Goal: Transaction & Acquisition: Purchase product/service

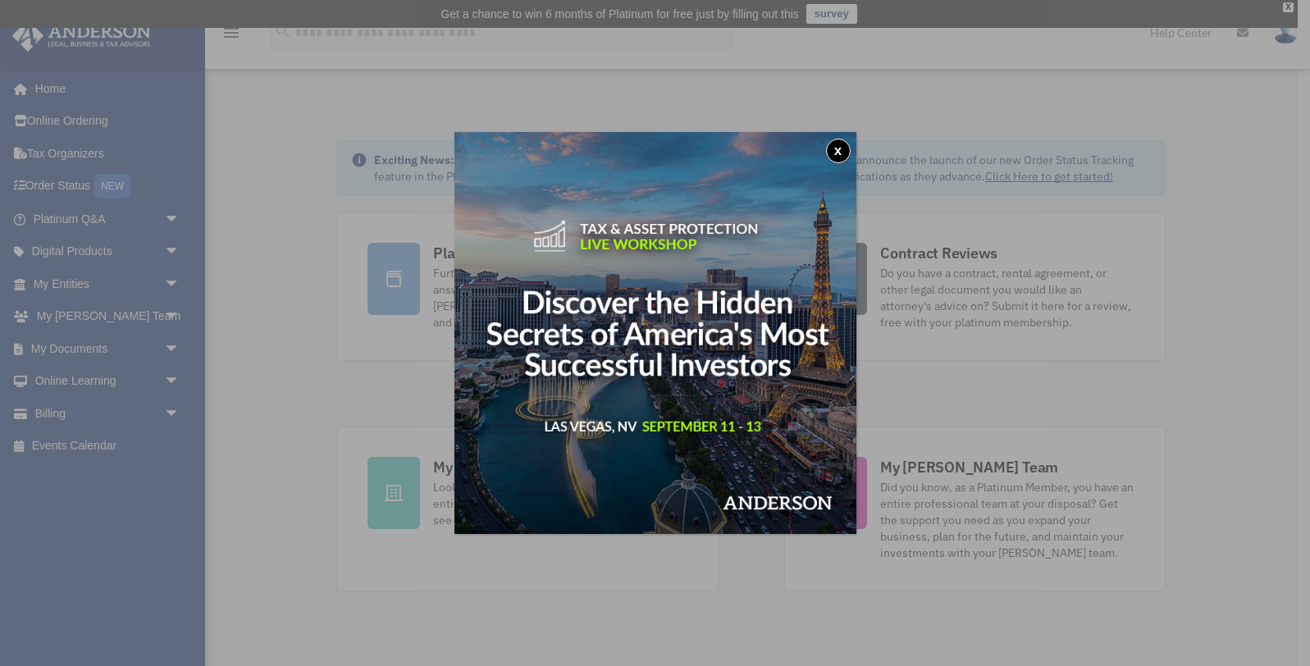
click at [841, 151] on button "x" at bounding box center [838, 151] width 25 height 25
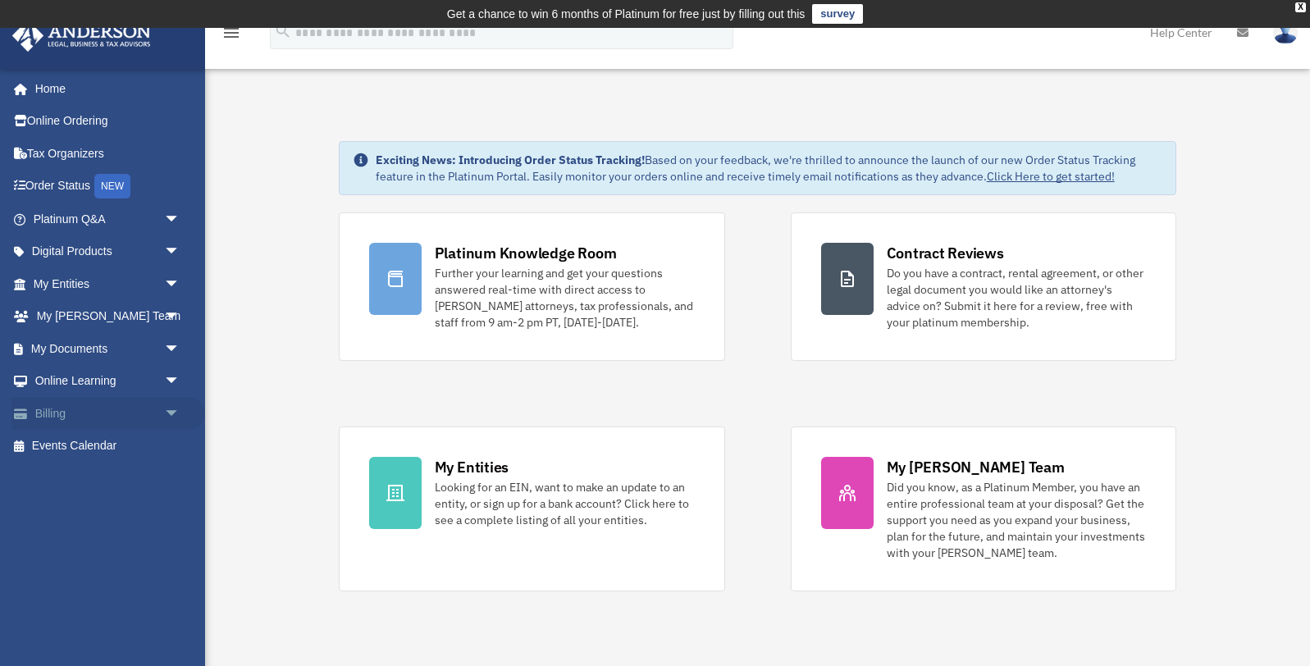
click at [59, 409] on link "Billing arrow_drop_down" at bounding box center [108, 413] width 194 height 33
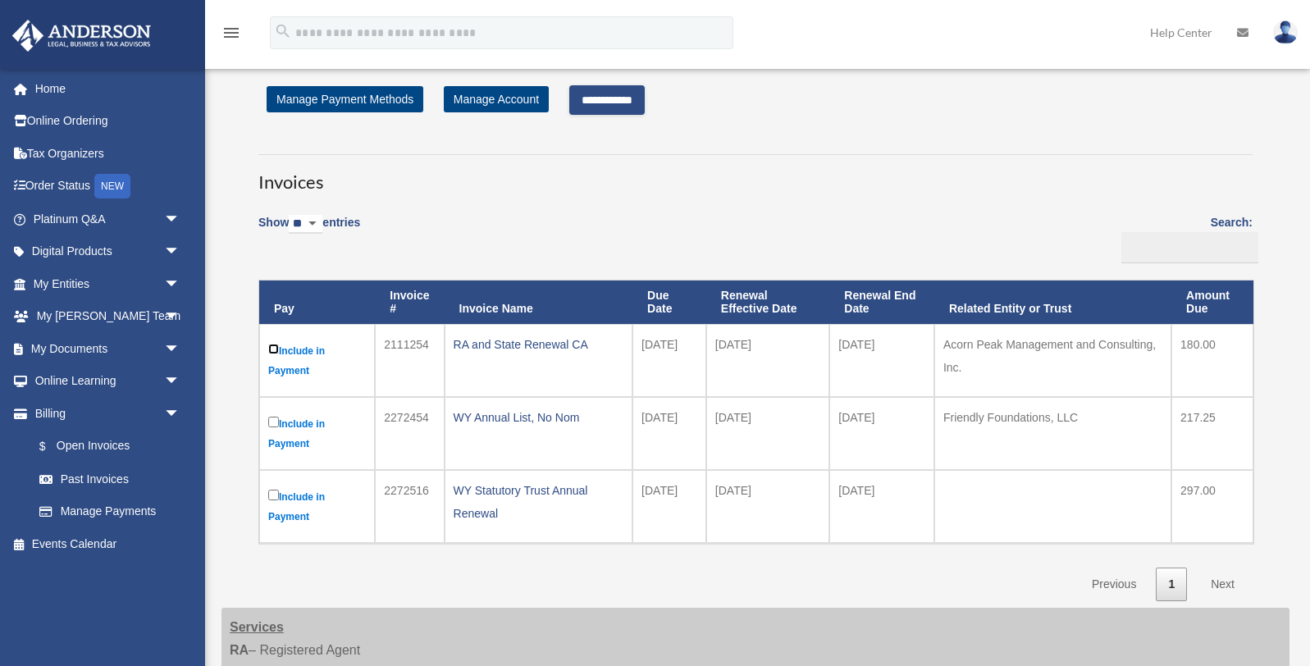
scroll to position [44, 0]
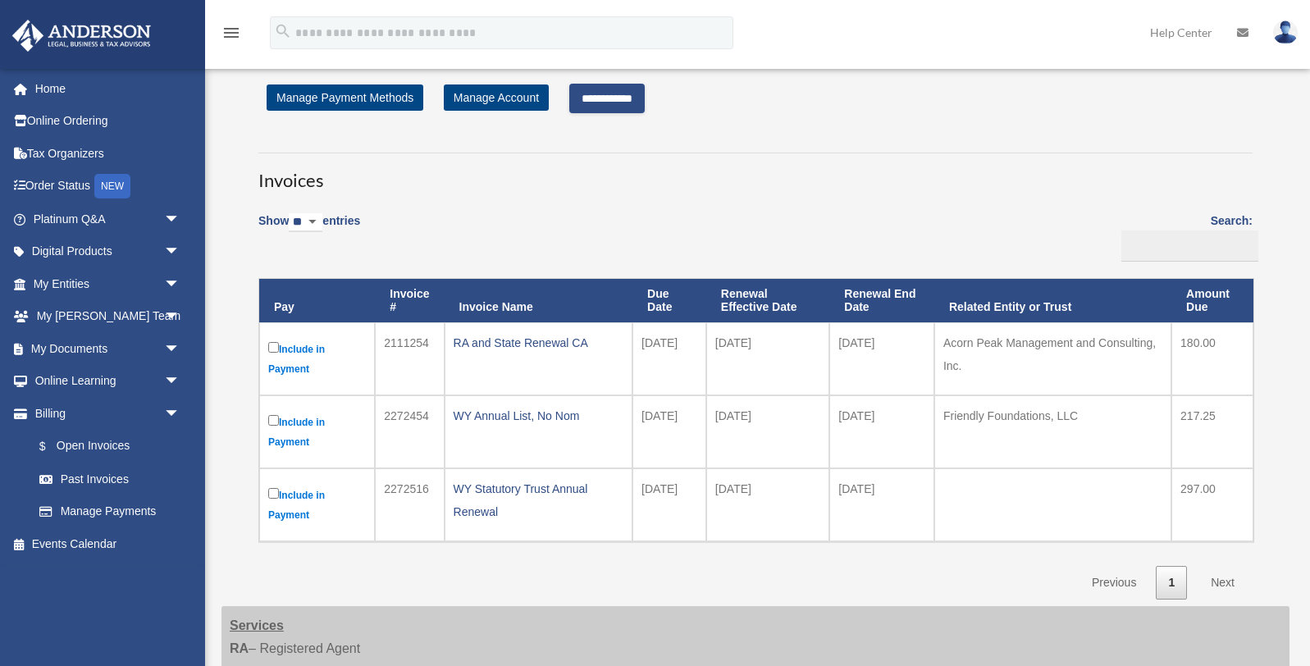
click at [619, 93] on input "**********" at bounding box center [606, 99] width 75 height 30
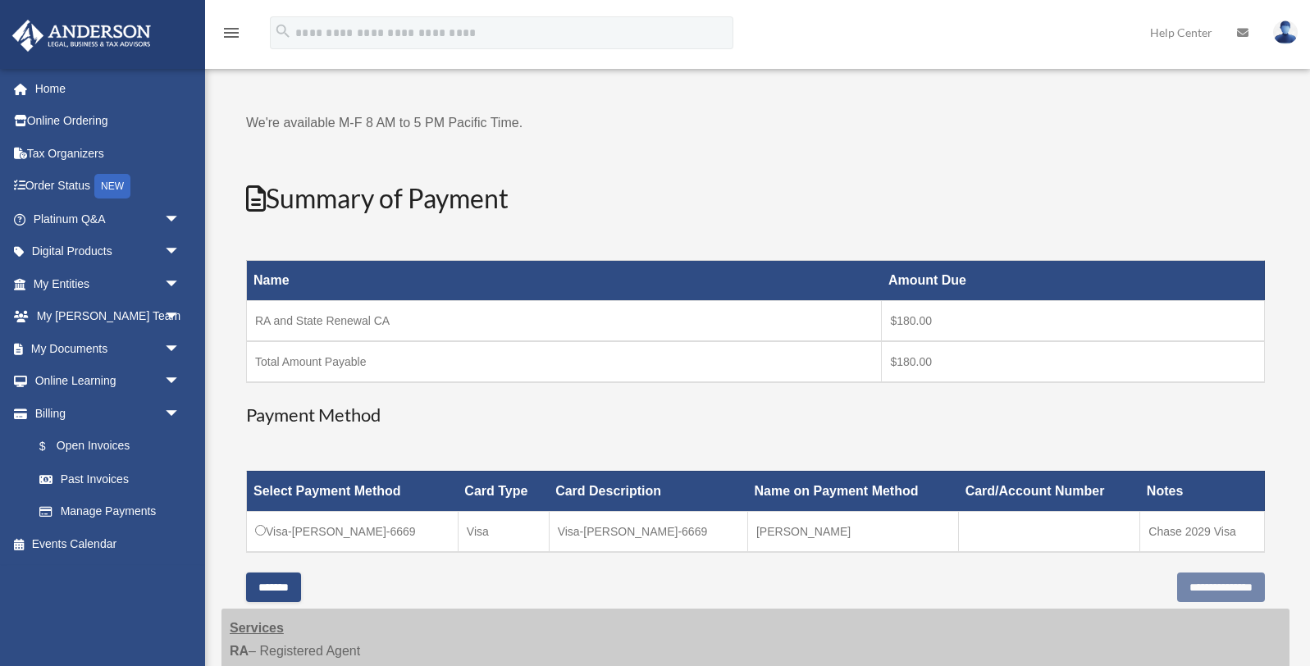
scroll to position [137, 0]
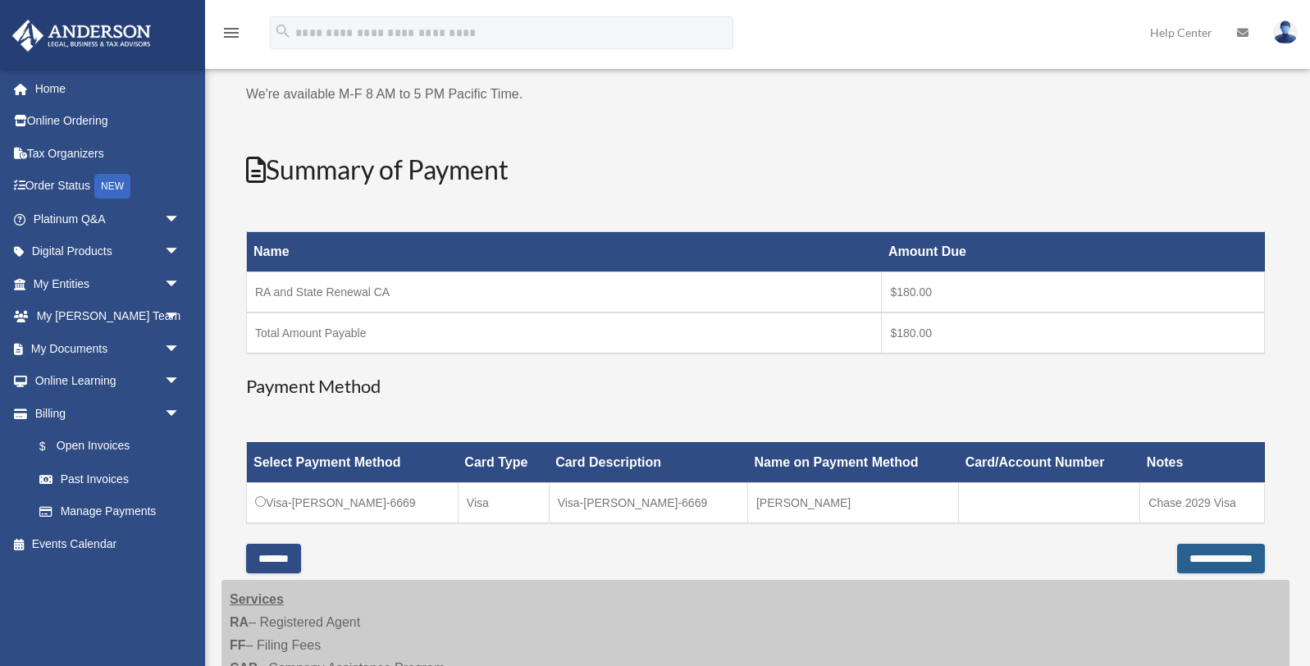
click at [1203, 560] on input "**********" at bounding box center [1221, 559] width 88 height 30
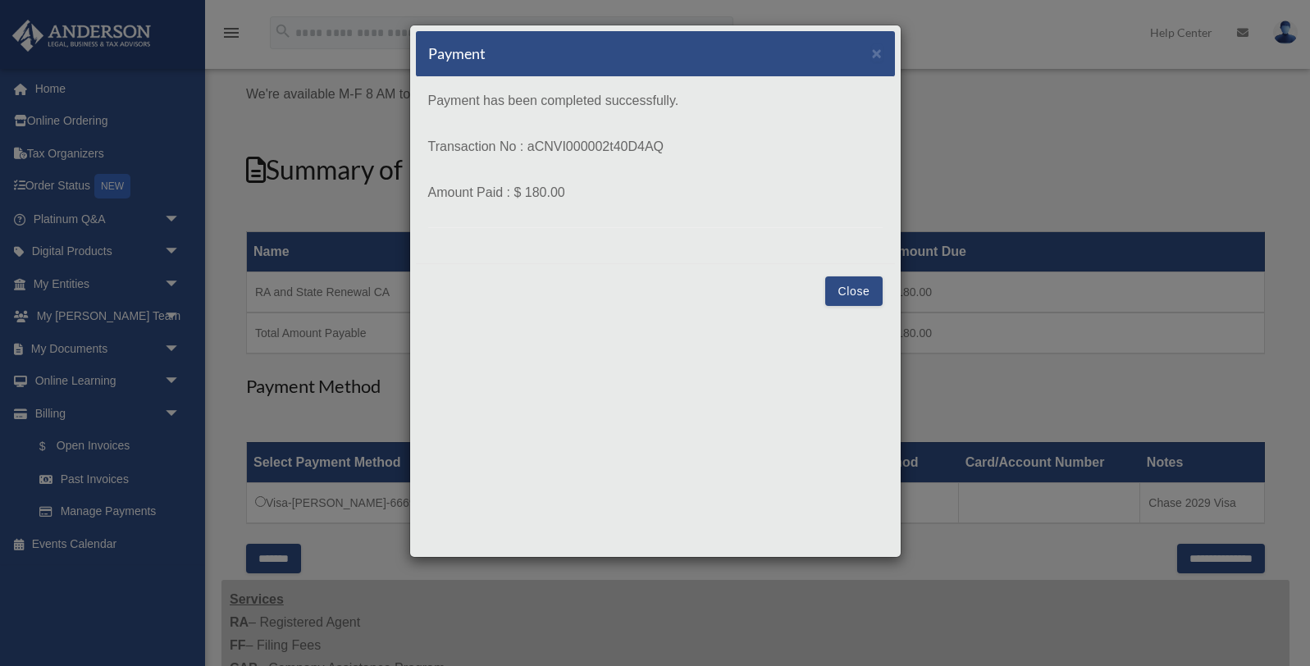
click at [855, 289] on button "Close" at bounding box center [853, 292] width 57 height 30
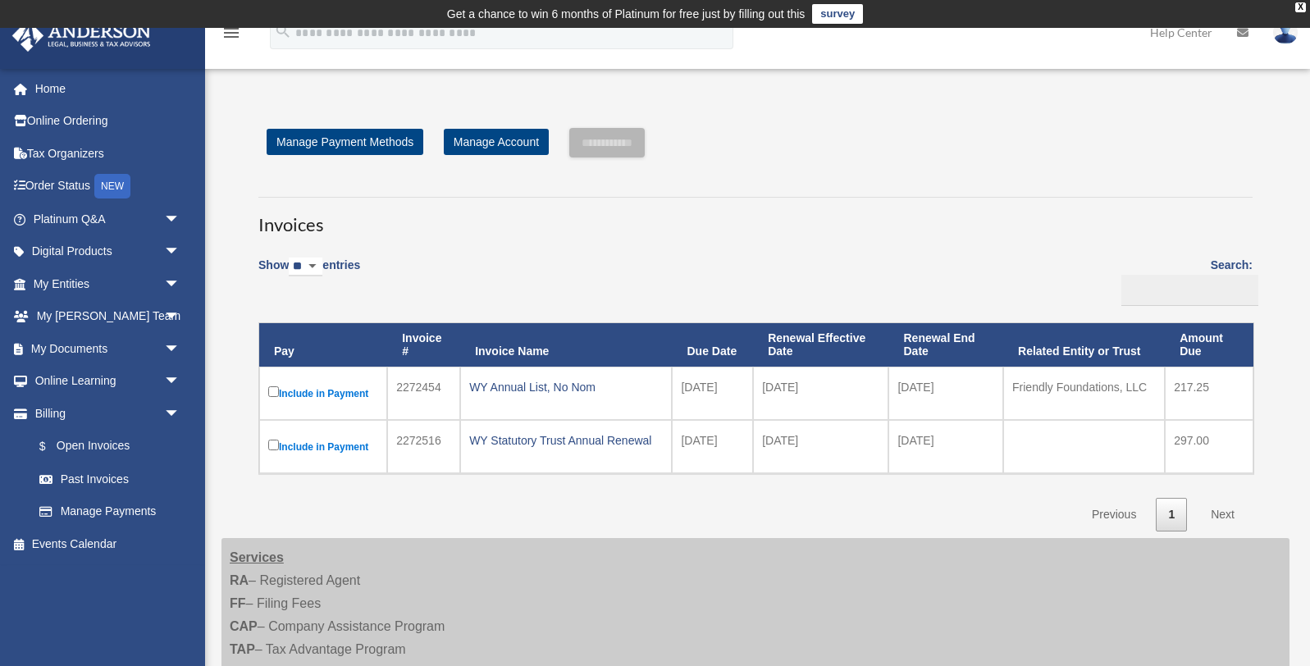
click at [1284, 42] on img at bounding box center [1285, 33] width 25 height 24
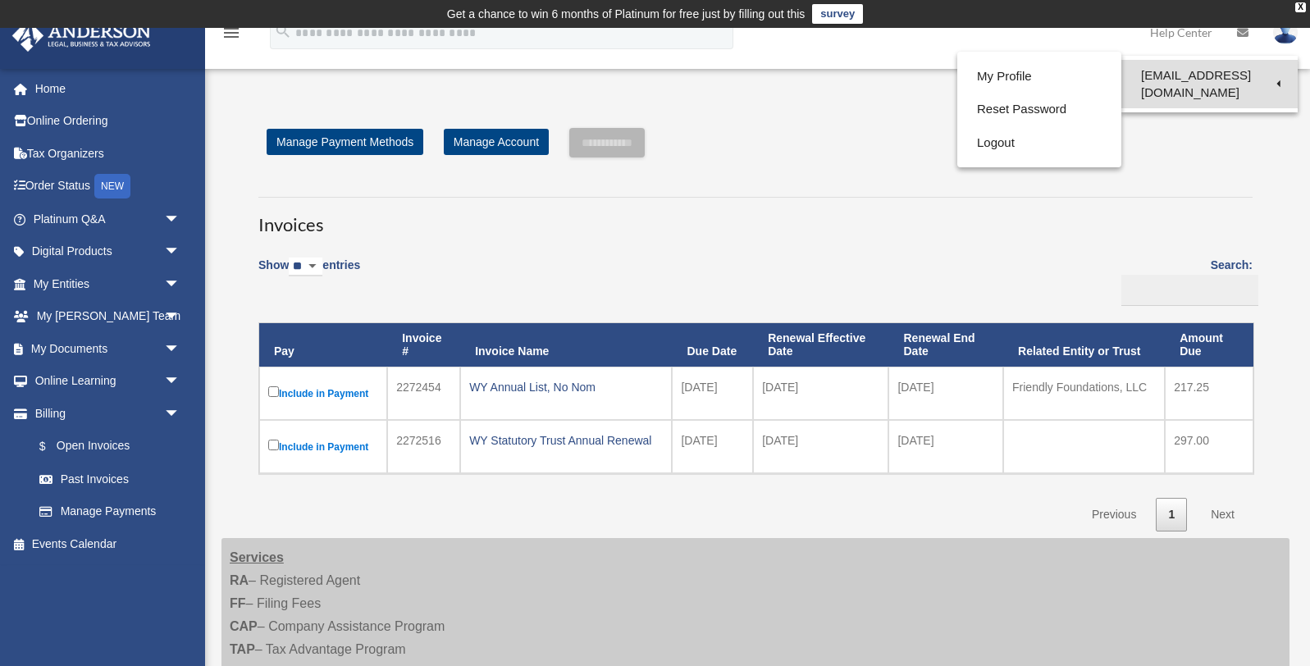
click at [1206, 74] on link "[EMAIL_ADDRESS][DOMAIN_NAME]" at bounding box center [1210, 84] width 176 height 48
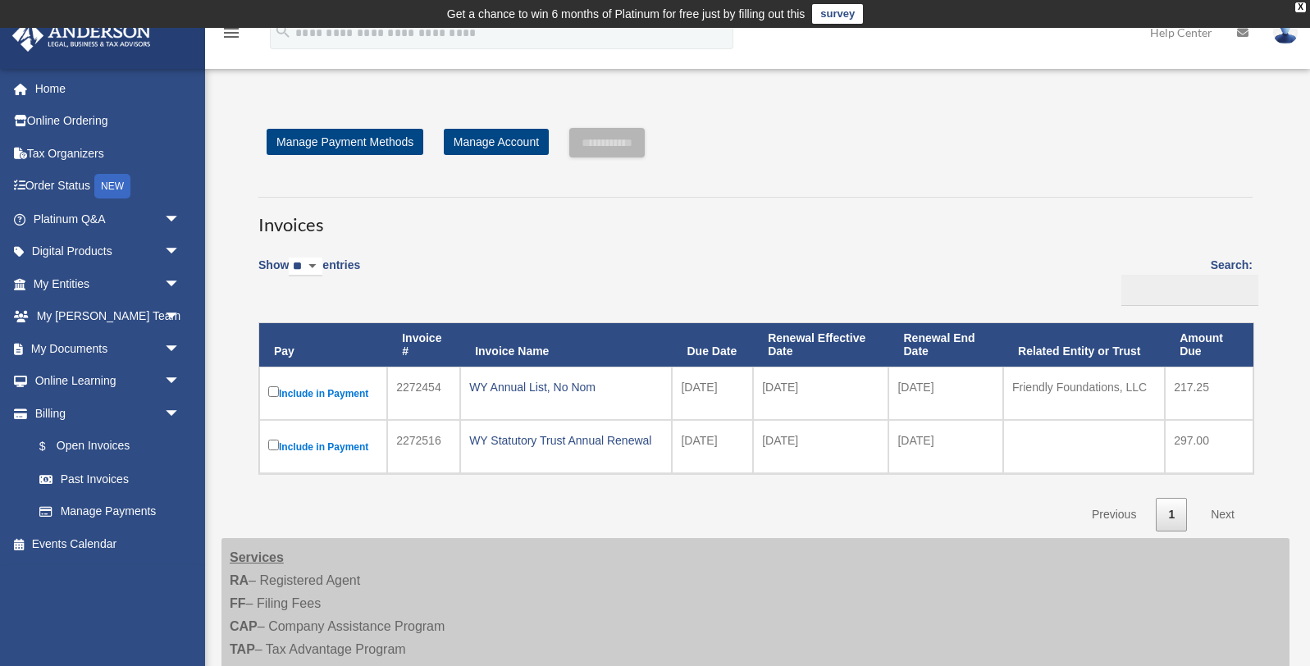
click at [1288, 39] on img at bounding box center [1285, 33] width 25 height 24
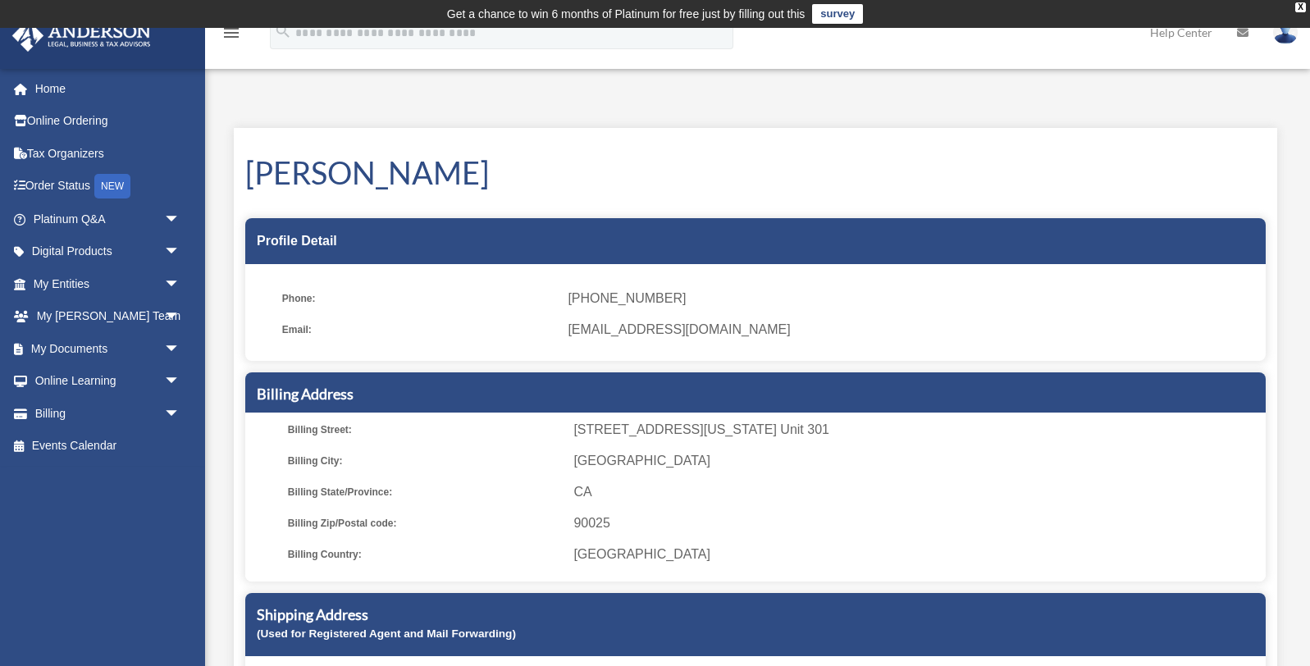
click at [1288, 40] on img at bounding box center [1285, 33] width 25 height 24
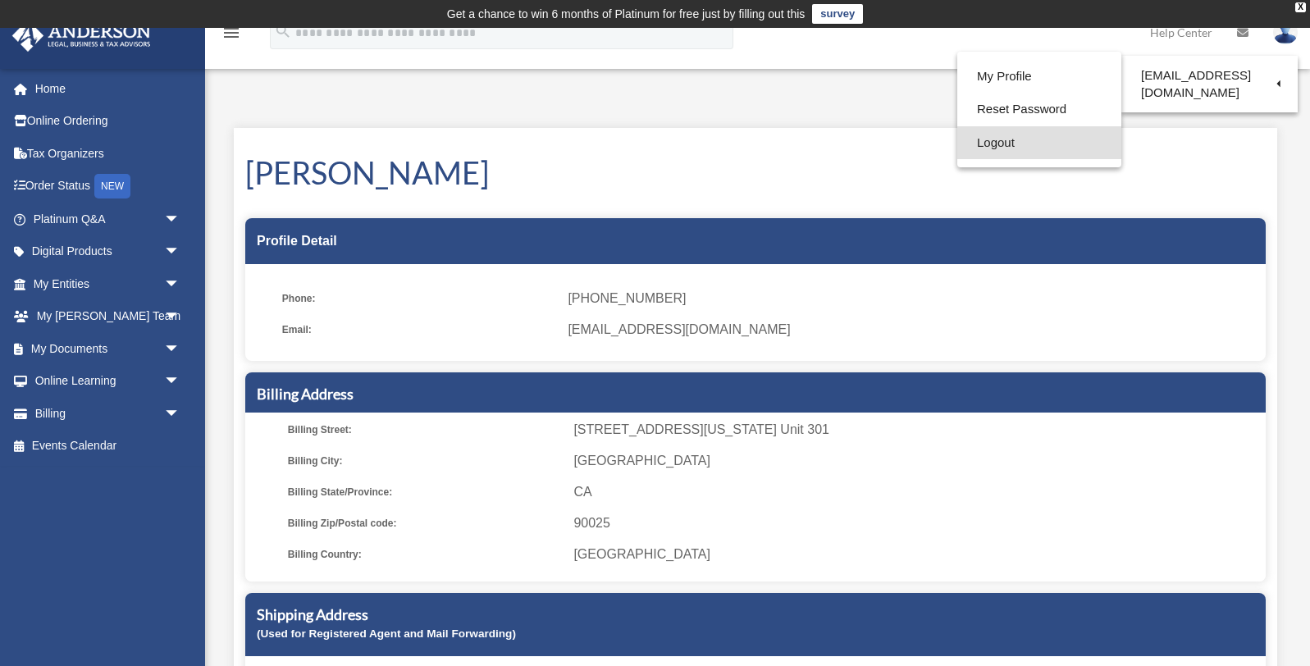
click at [1004, 141] on link "Logout" at bounding box center [1040, 143] width 164 height 34
